Goal: Task Accomplishment & Management: Manage account settings

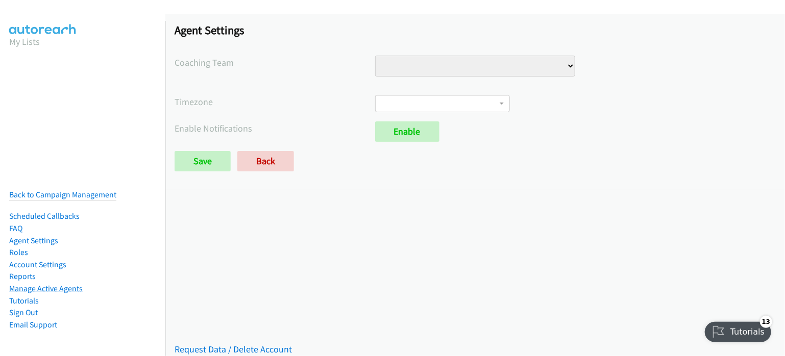
click at [41, 284] on link "Manage Active Agents" at bounding box center [46, 289] width 74 height 10
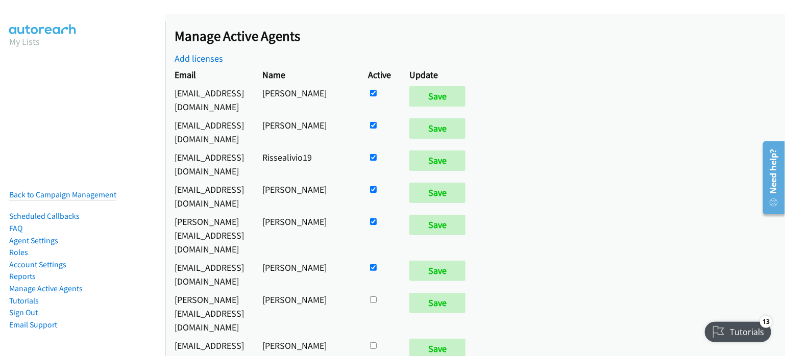
drag, startPoint x: 269, startPoint y: 264, endPoint x: 637, endPoint y: 160, distance: 382.1
click at [637, 160] on div "Manage Active Agents Add licenses Email Name Active Update evandave2306@gmail.c…" at bounding box center [475, 185] width 620 height 343
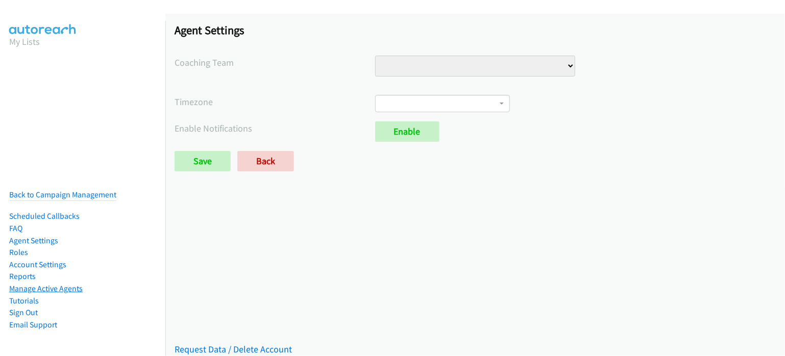
click at [72, 284] on link "Manage Active Agents" at bounding box center [46, 289] width 74 height 10
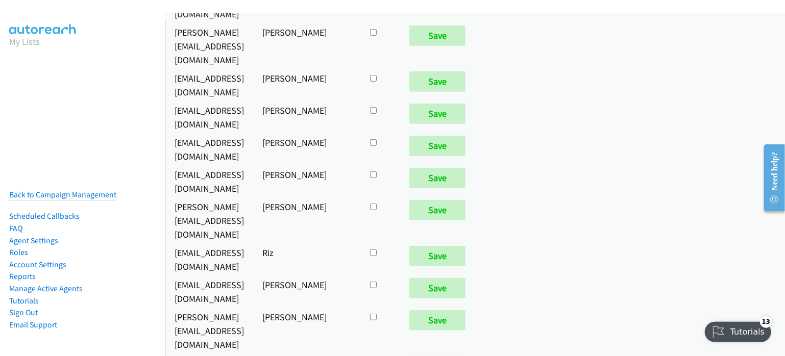
scroll to position [306, 0]
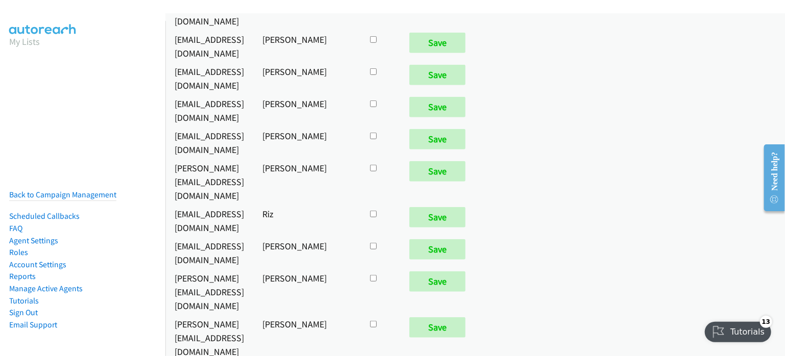
checkbox input "true"
